Goal: Communication & Community: Answer question/provide support

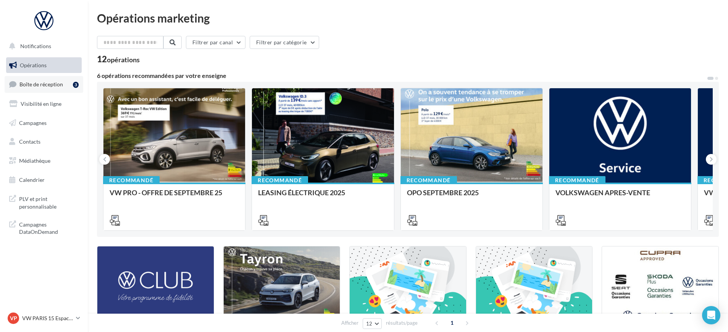
click at [47, 84] on span "Boîte de réception" at bounding box center [41, 84] width 44 height 6
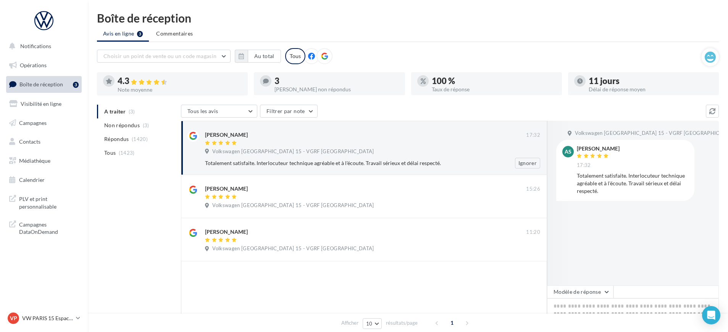
click at [299, 145] on div at bounding box center [365, 143] width 321 height 6
click at [572, 293] on button "Modèle de réponse" at bounding box center [580, 291] width 66 height 13
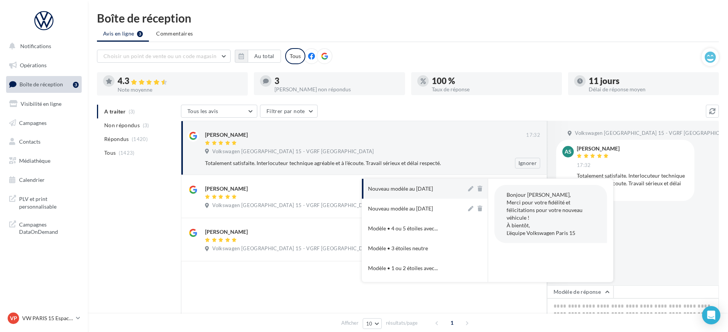
click at [491, 152] on div "Volkswagen [GEOGRAPHIC_DATA] 15 - VGRF [GEOGRAPHIC_DATA]" at bounding box center [372, 152] width 335 height 8
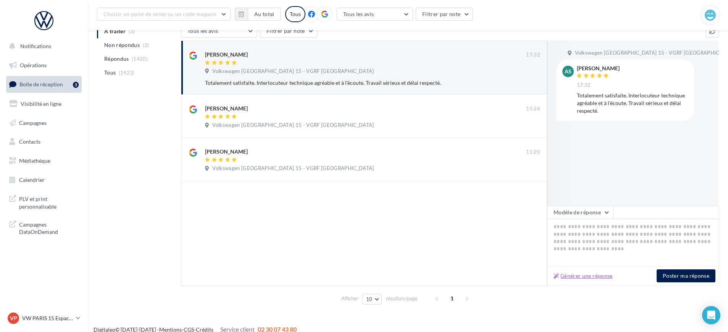
scroll to position [88, 0]
click at [582, 277] on button "Générer une réponse" at bounding box center [583, 275] width 65 height 9
type textarea "**********"
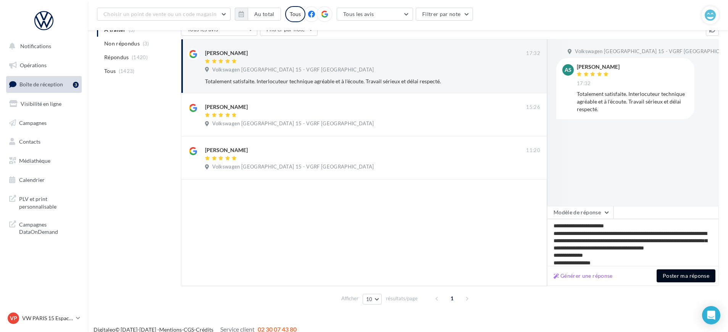
click at [680, 276] on button "Poster ma réponse" at bounding box center [686, 275] width 59 height 13
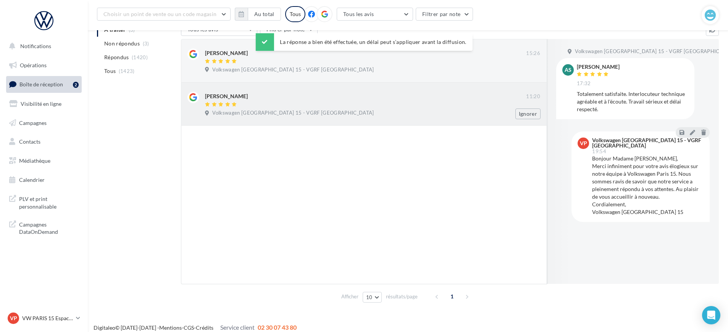
click at [263, 95] on div "[PERSON_NAME]" at bounding box center [365, 96] width 321 height 8
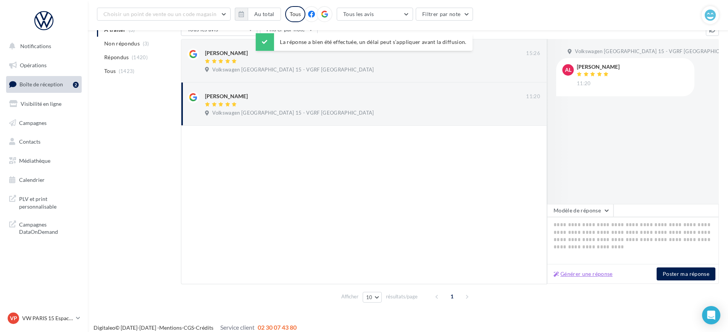
click at [599, 273] on button "Générer une réponse" at bounding box center [583, 273] width 65 height 9
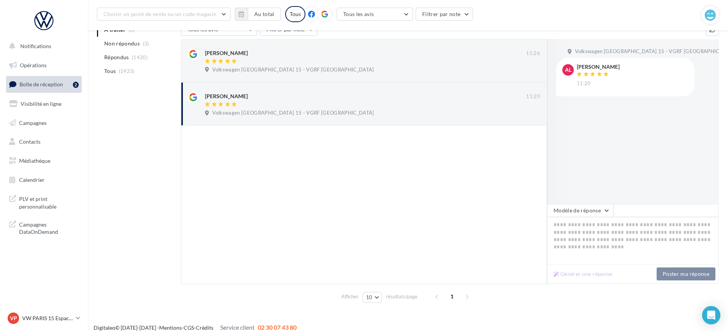
type textarea "**********"
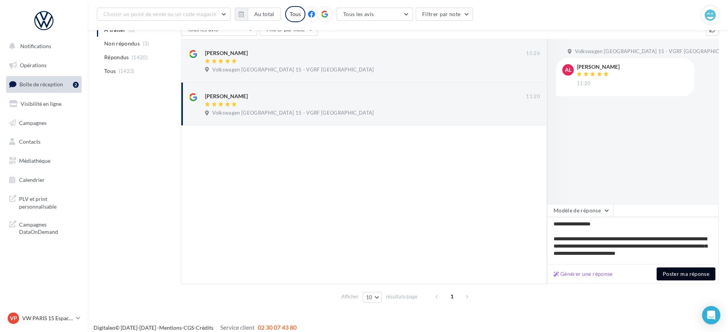
click at [681, 274] on button "Poster ma réponse" at bounding box center [686, 273] width 59 height 13
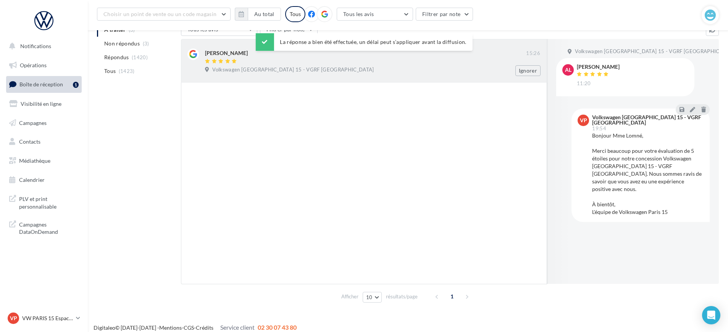
click at [281, 73] on span "Volkswagen [GEOGRAPHIC_DATA] 15 - VGRF [GEOGRAPHIC_DATA]" at bounding box center [293, 69] width 162 height 7
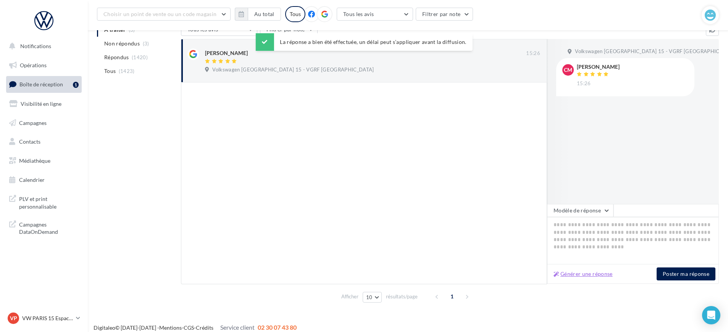
click at [594, 273] on button "Générer une réponse" at bounding box center [583, 273] width 65 height 9
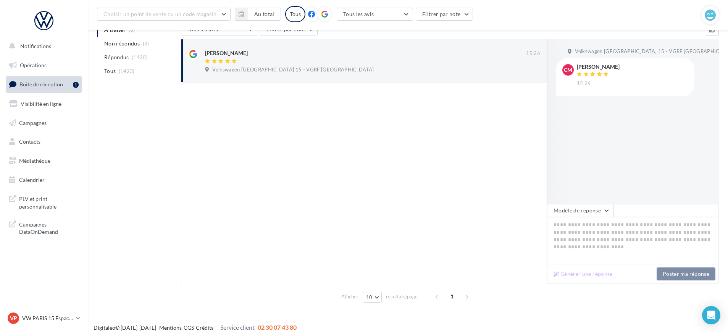
type textarea "**********"
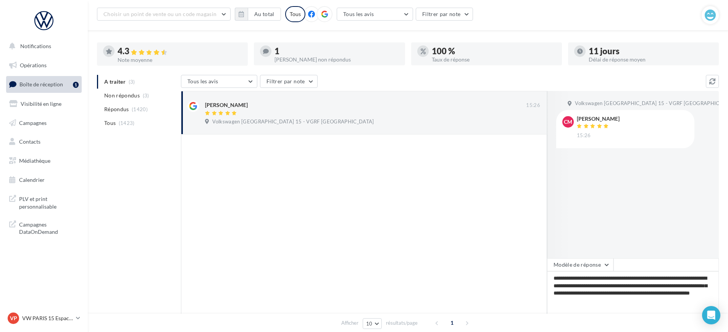
scroll to position [0, 0]
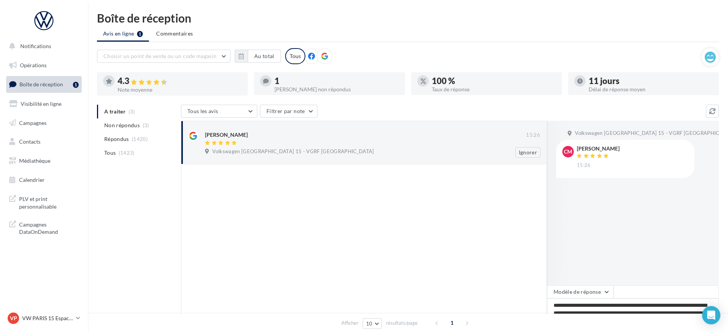
click at [273, 149] on span "Volkswagen [GEOGRAPHIC_DATA] 15 - VGRF [GEOGRAPHIC_DATA]" at bounding box center [293, 151] width 162 height 7
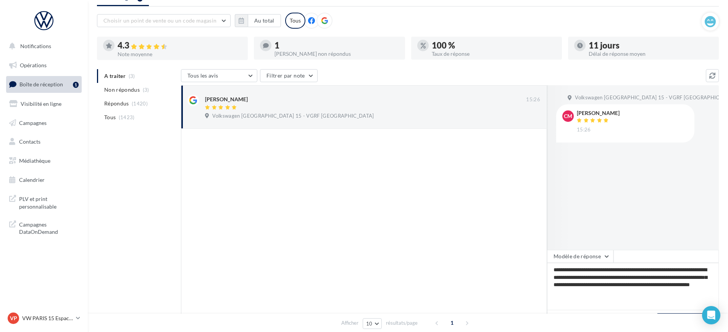
scroll to position [88, 0]
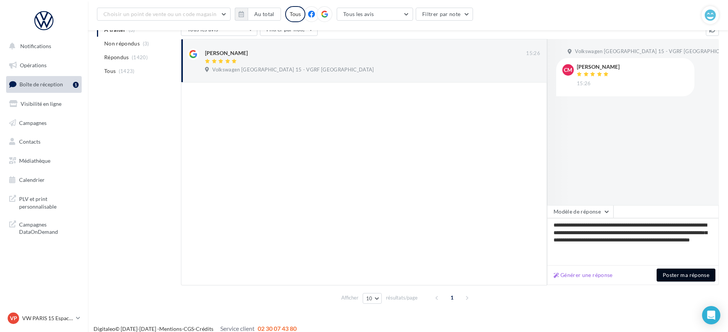
click at [676, 276] on button "Poster ma réponse" at bounding box center [686, 274] width 59 height 13
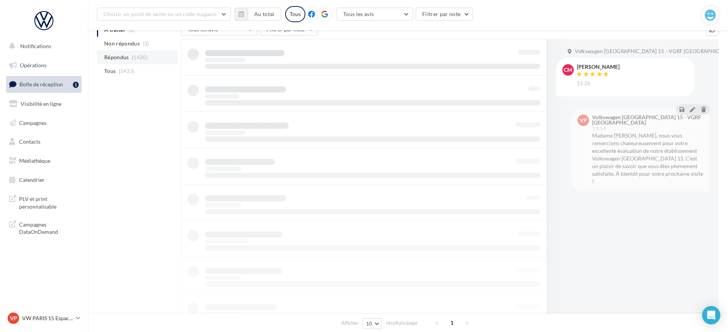
scroll to position [12, 0]
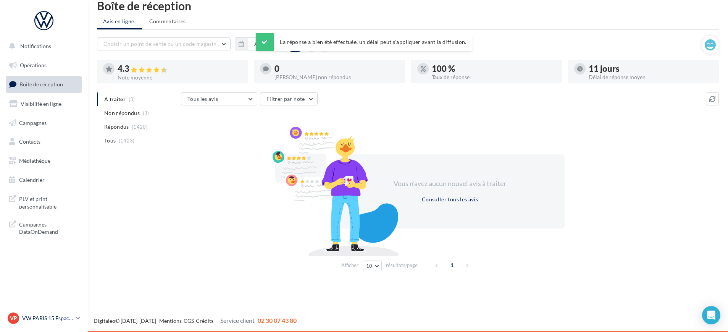
click at [52, 316] on p "VW PARIS 15 Espace Suffren" at bounding box center [47, 318] width 51 height 8
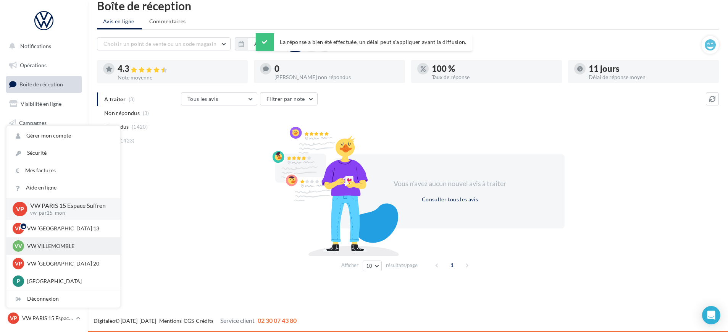
click at [53, 249] on p "VW VILLEMOMBLE" at bounding box center [69, 246] width 84 height 8
